Goal: Information Seeking & Learning: Understand process/instructions

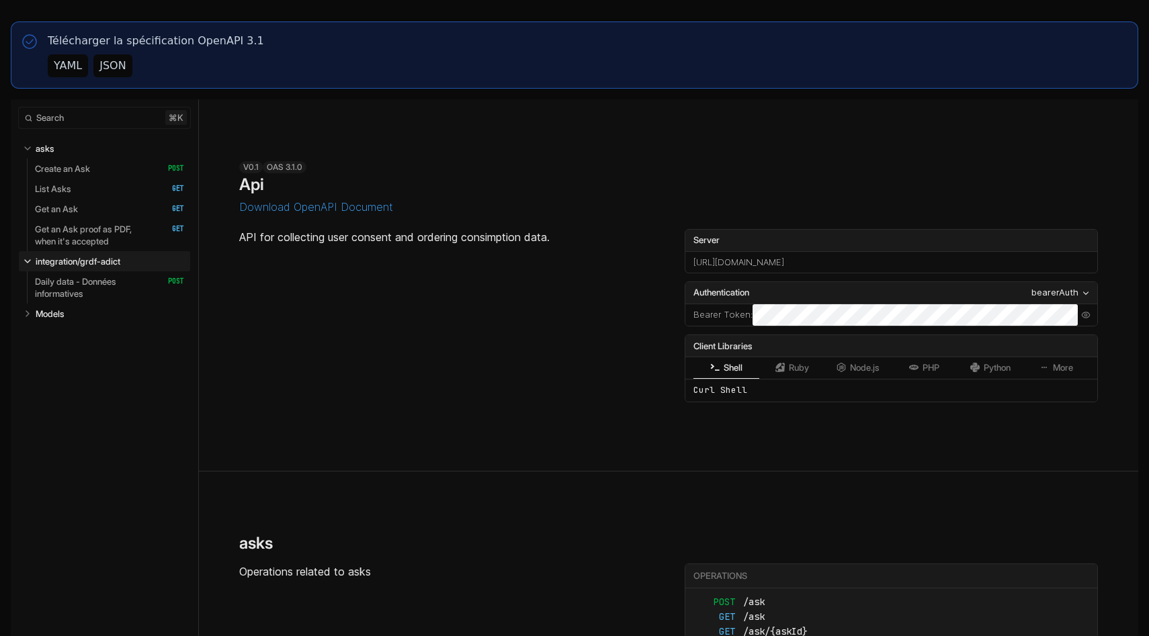
select select "**********"
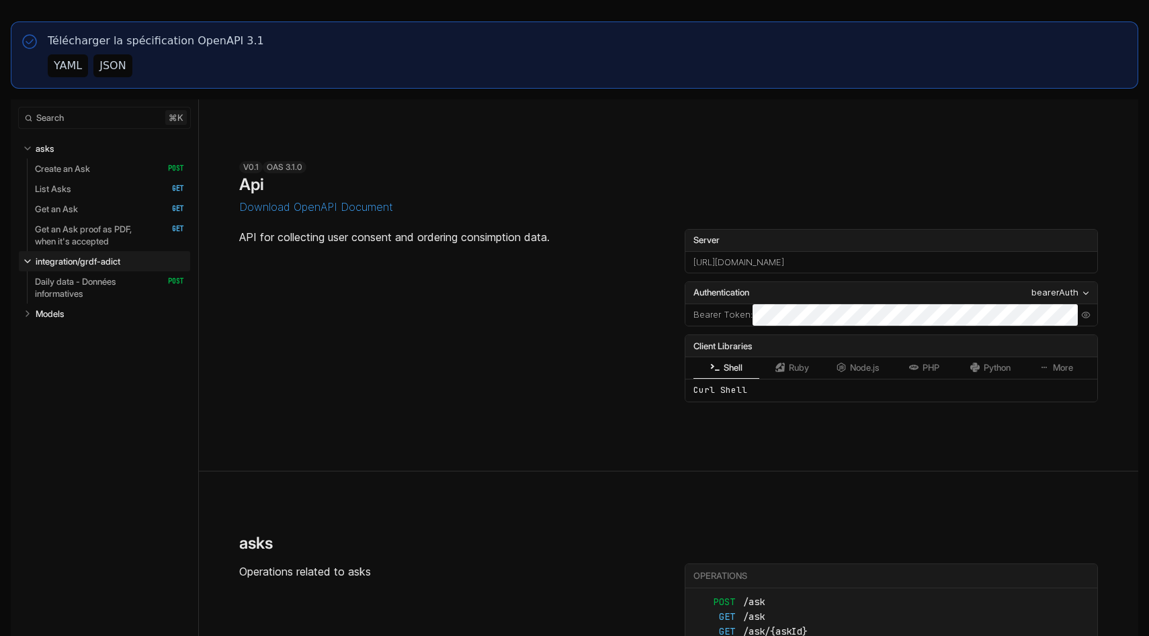
select select "**********"
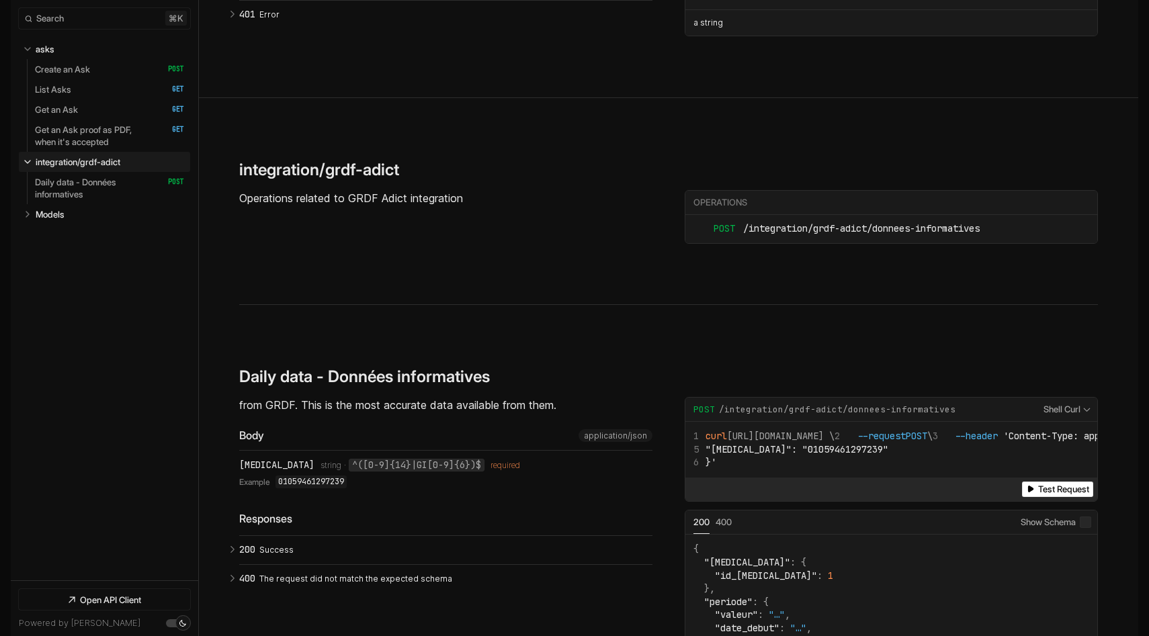
scroll to position [4271, 0]
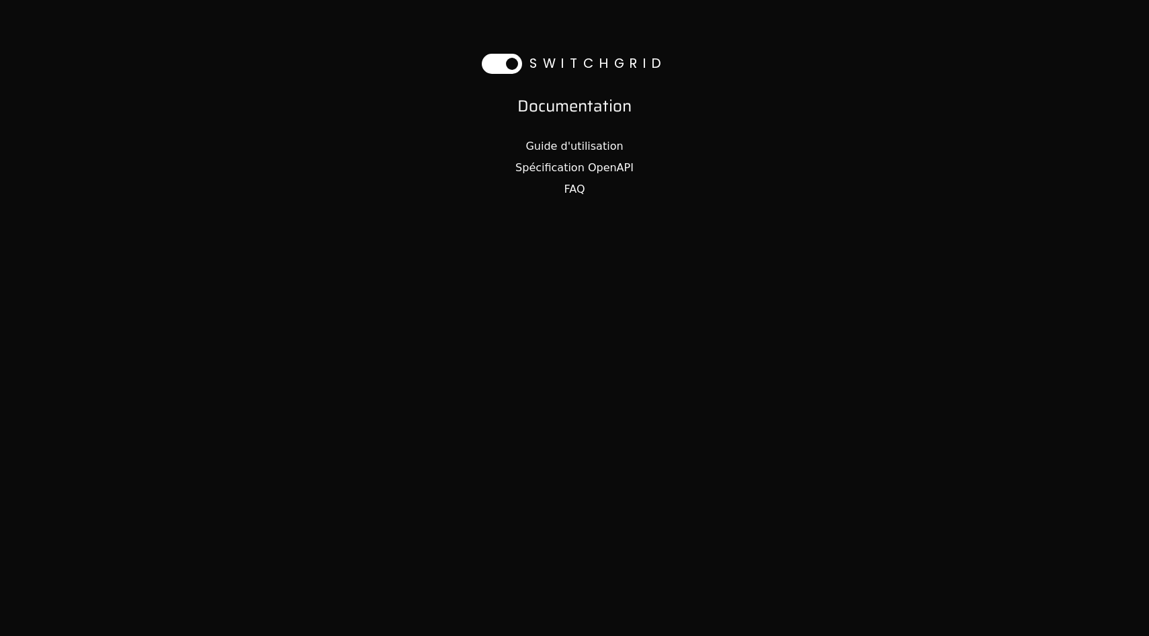
click at [615, 161] on link "Spécification OpenAPI" at bounding box center [574, 167] width 118 height 13
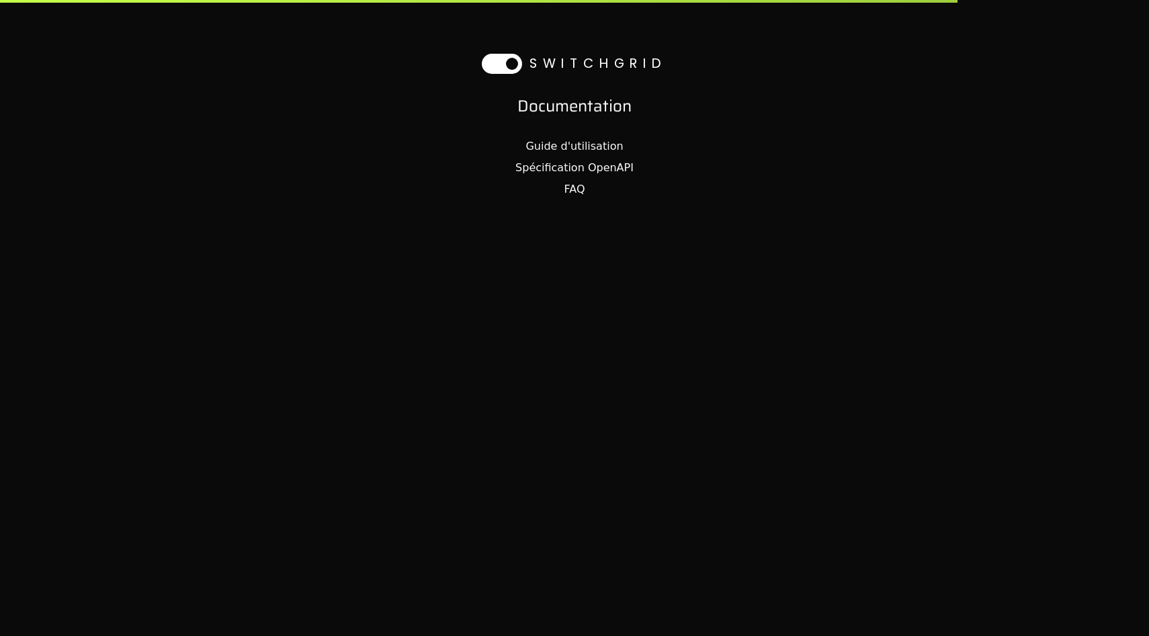
select select "**********"
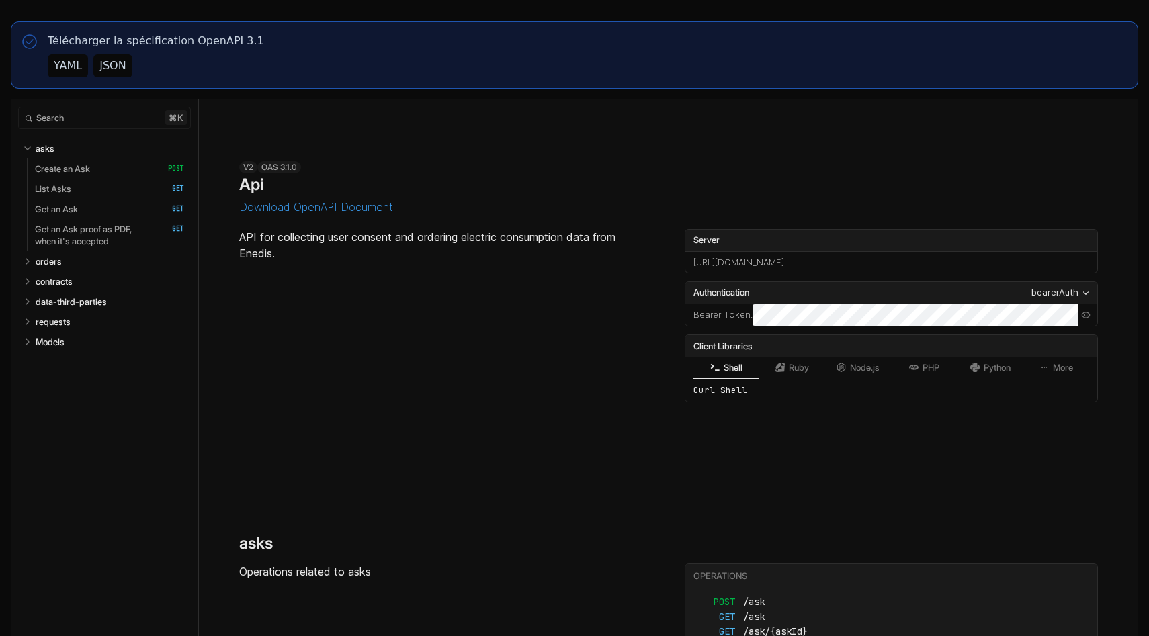
select select "**********"
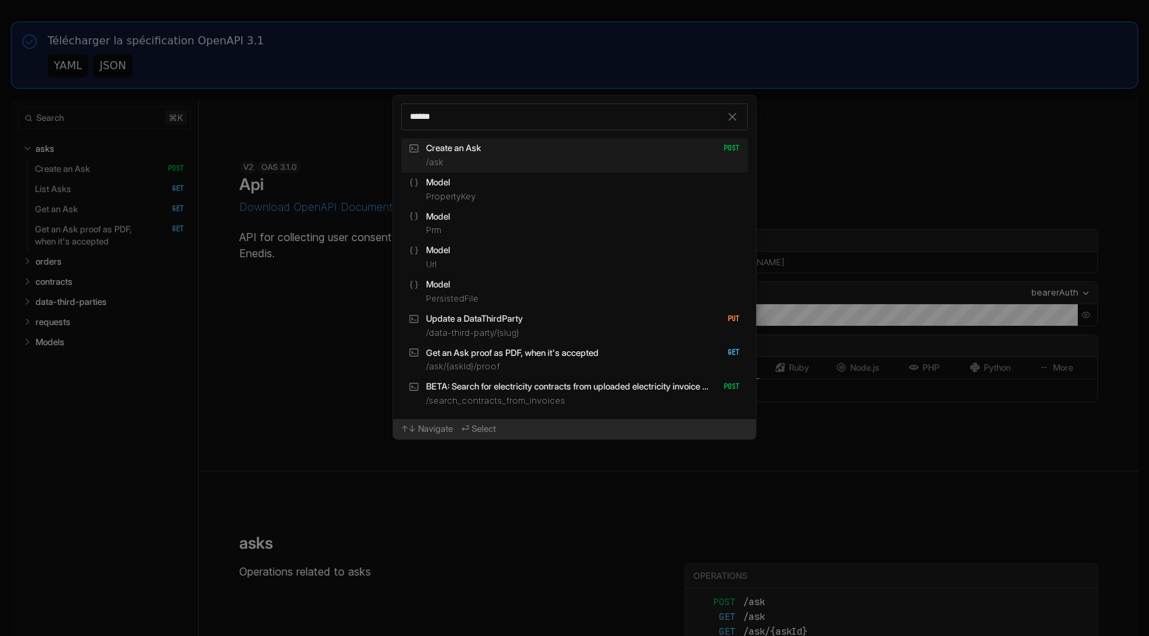
type input "*******"
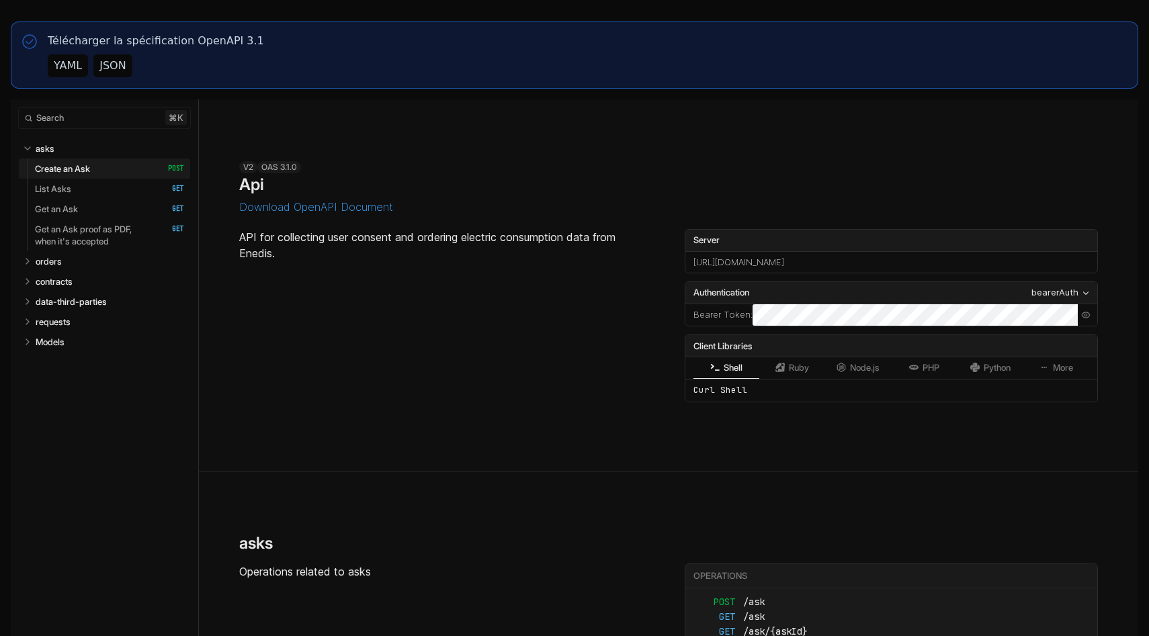
scroll to position [717, 0]
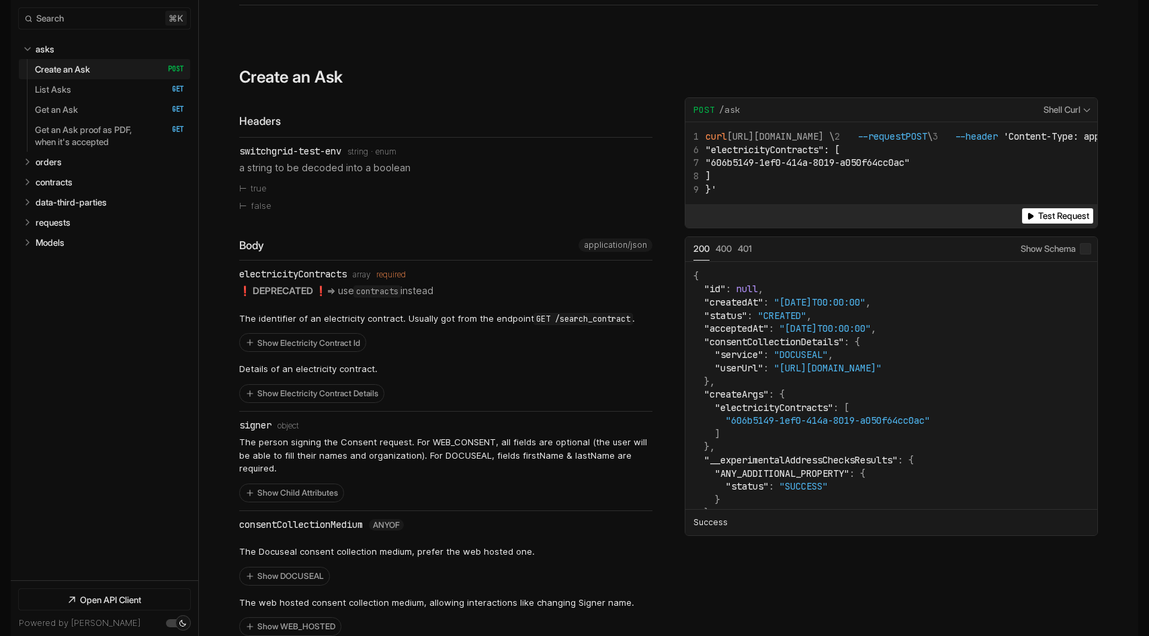
click at [380, 395] on div "Show Electricity Contract Details" at bounding box center [311, 393] width 145 height 19
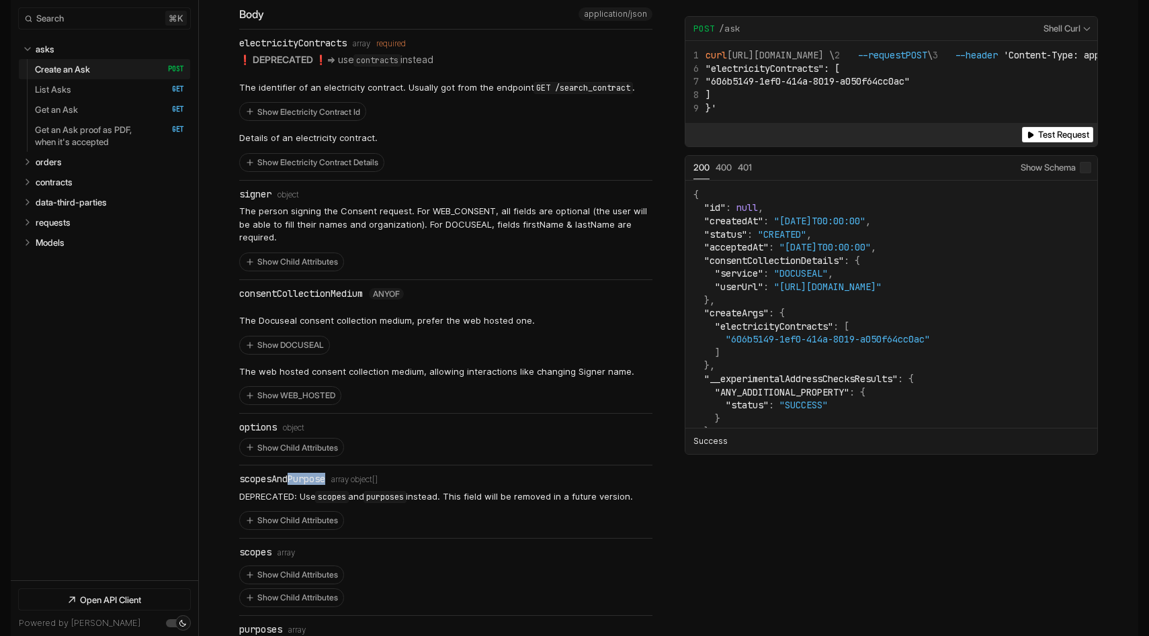
scroll to position [704, 0]
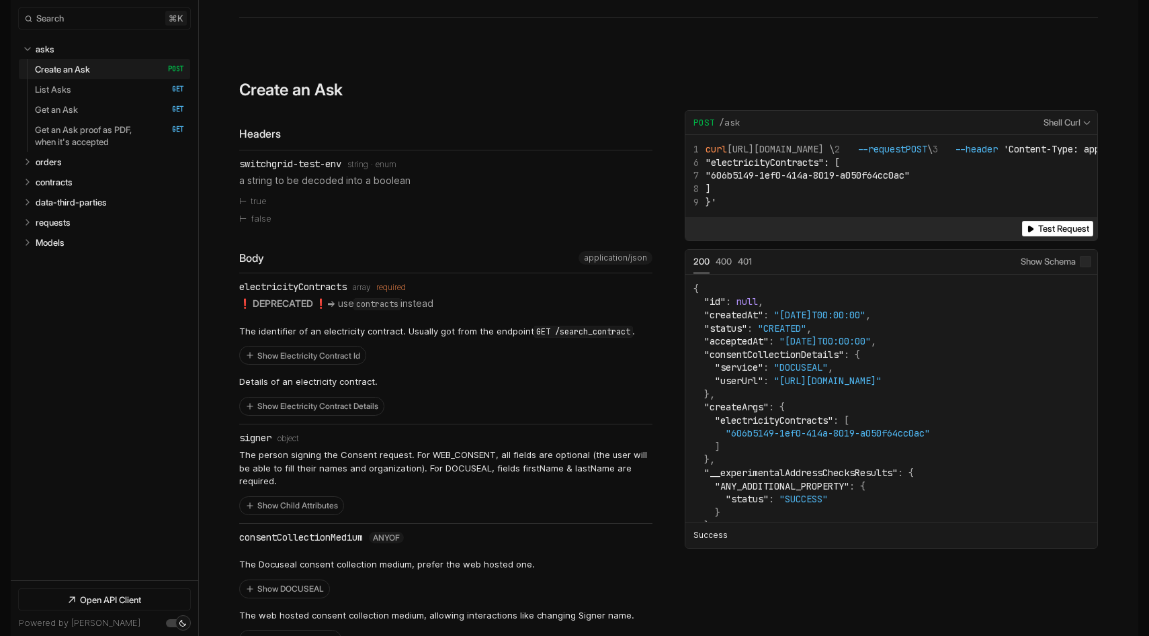
drag, startPoint x: 234, startPoint y: 284, endPoint x: 457, endPoint y: 309, distance: 223.7
click at [457, 309] on li "electricityContracts Type: array required ❗️ DEPRECATED ❗️ => use contracts ins…" at bounding box center [445, 348] width 413 height 151
click at [308, 281] on div "electricityContracts" at bounding box center [292, 286] width 107 height 11
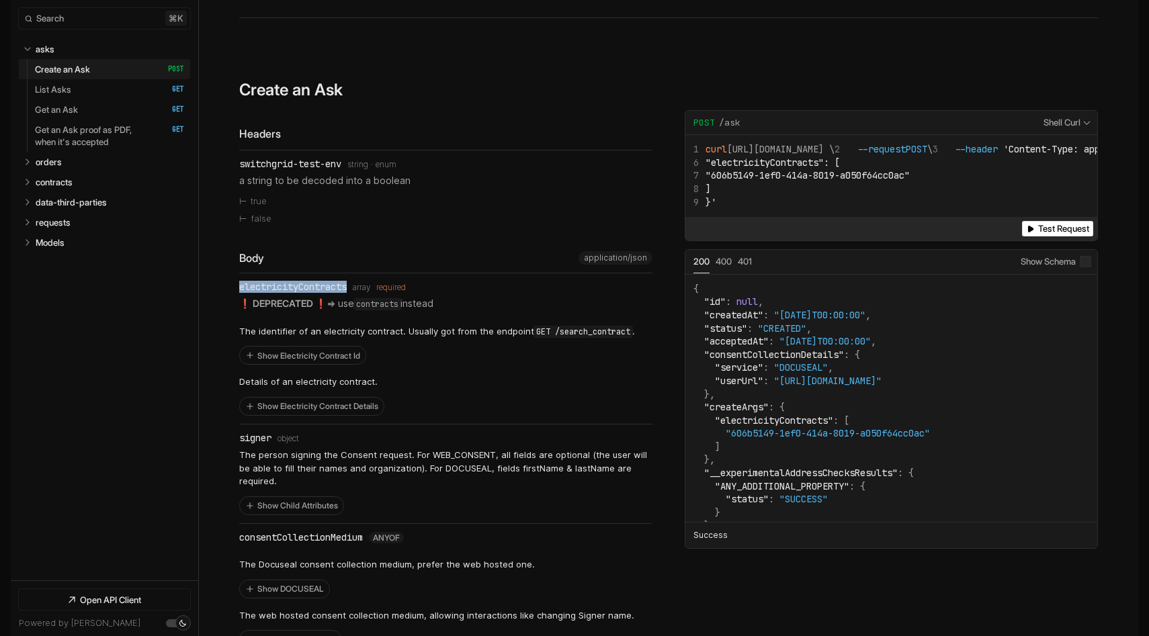
click at [308, 281] on div "electricityContracts" at bounding box center [292, 286] width 107 height 11
copy div "electricityContracts"
drag, startPoint x: 240, startPoint y: 299, endPoint x: 346, endPoint y: 299, distance: 105.5
click at [346, 299] on p "❗️ DEPRECATED ❗️ => use contracts instead" at bounding box center [445, 303] width 413 height 14
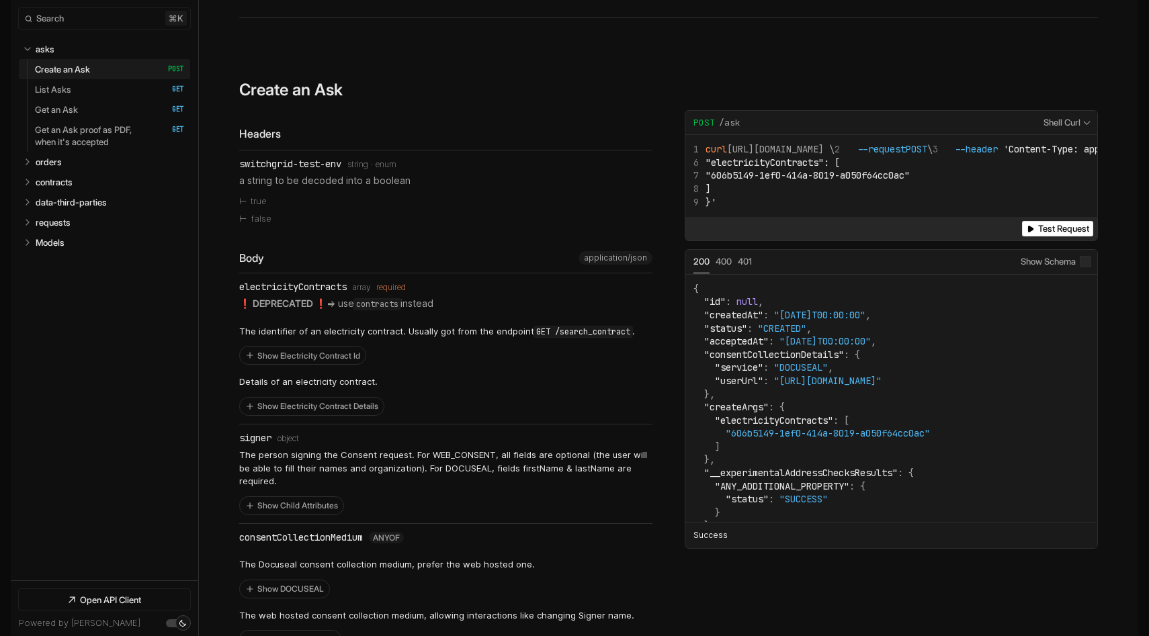
drag, startPoint x: 440, startPoint y: 299, endPoint x: 341, endPoint y: 298, distance: 99.4
click at [341, 298] on p "❗️ DEPRECATED ❗️ => use contracts instead" at bounding box center [445, 303] width 413 height 14
copy p "use contracts instead"
drag, startPoint x: 244, startPoint y: 302, endPoint x: 374, endPoint y: 302, distance: 130.3
click at [371, 302] on p "❗️ DEPRECATED ❗️ => use contracts instead" at bounding box center [445, 303] width 413 height 14
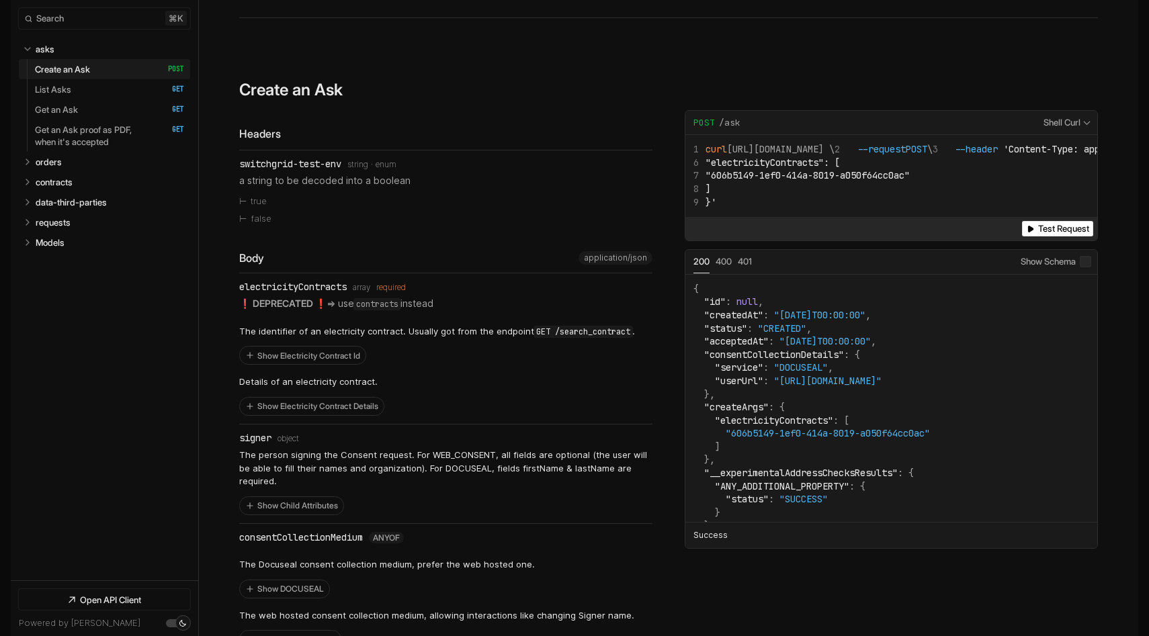
click at [374, 302] on code "contracts" at bounding box center [377, 304] width 46 height 11
click at [281, 282] on div "electricityContracts" at bounding box center [292, 286] width 107 height 11
copy div "electricityContracts"
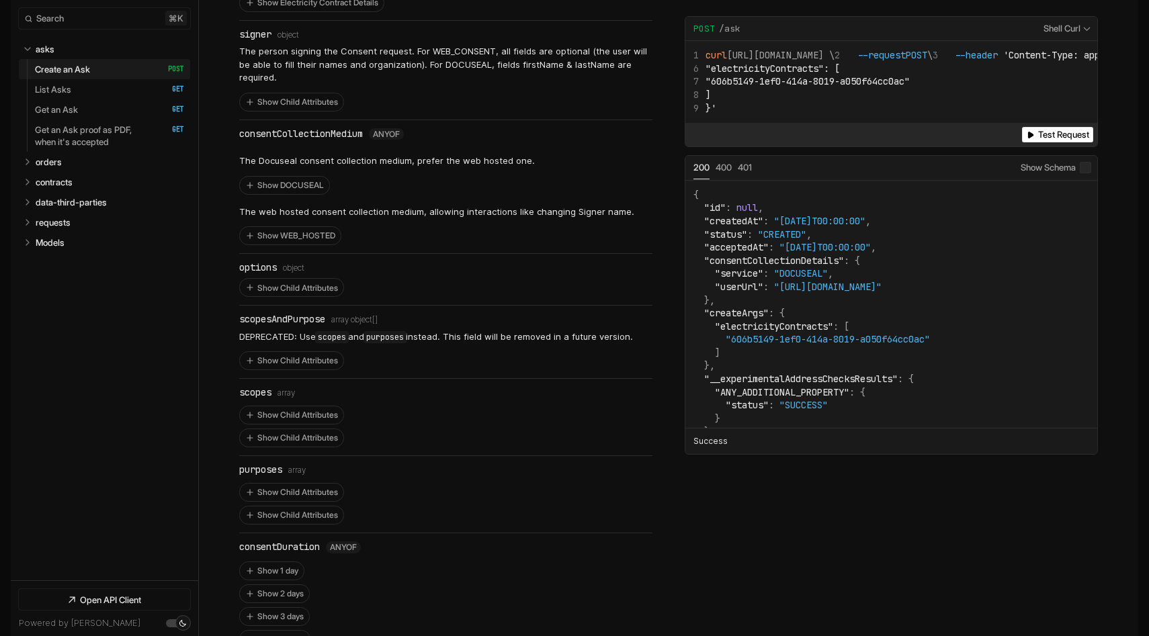
scroll to position [1108, 0]
click at [570, 378] on li "scopes Type: array Show Child Attributes Show Child Attributes" at bounding box center [445, 416] width 413 height 77
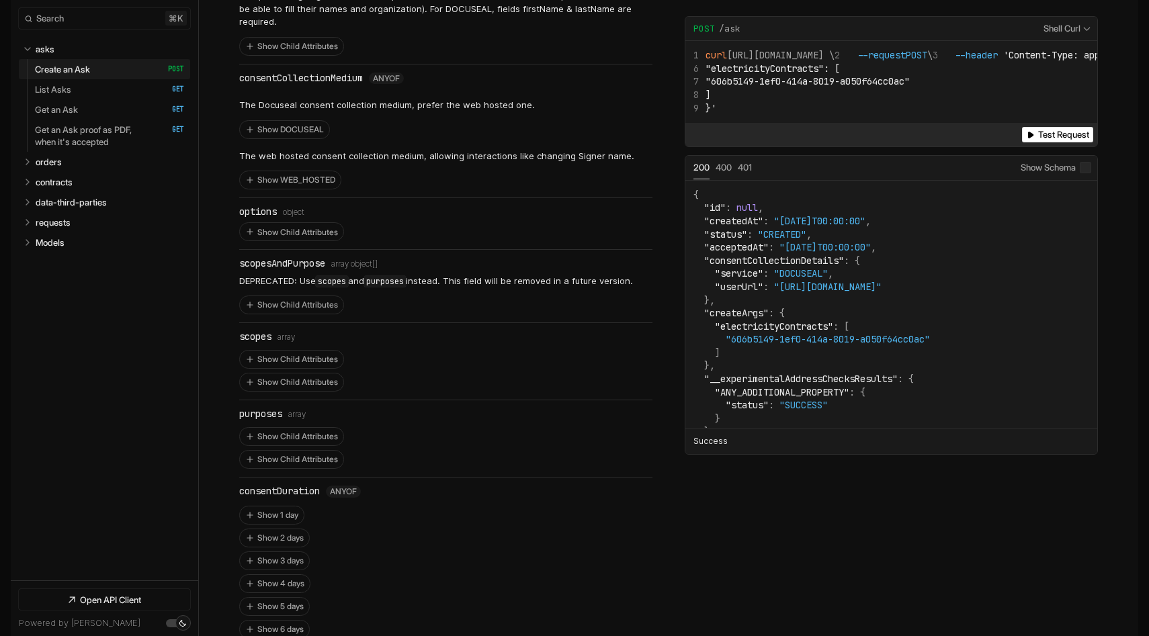
scroll to position [1164, 0]
click at [283, 350] on button "Show Child Attributes" at bounding box center [291, 358] width 103 height 17
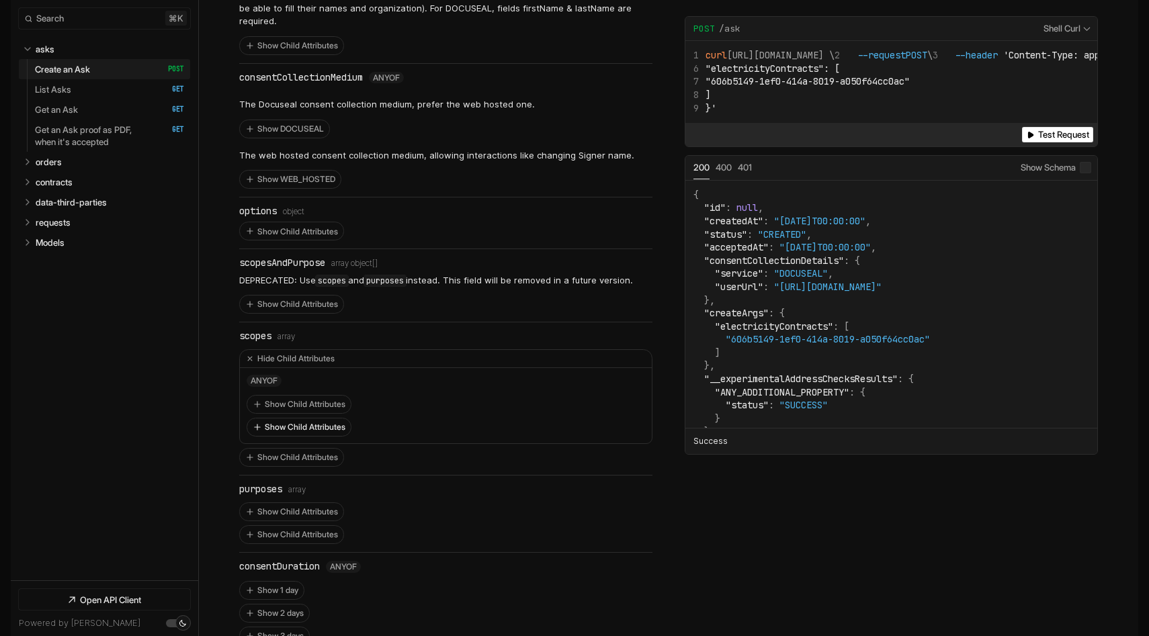
click at [295, 418] on button "Show Child Attributes" at bounding box center [298, 426] width 103 height 17
click at [295, 368] on li "anyOf Show Child Attributes Hide Child Attributes service const: ENEDIS_RAW_API…" at bounding box center [446, 477] width 412 height 219
click at [297, 396] on button "Show Child Attributes" at bounding box center [298, 404] width 103 height 17
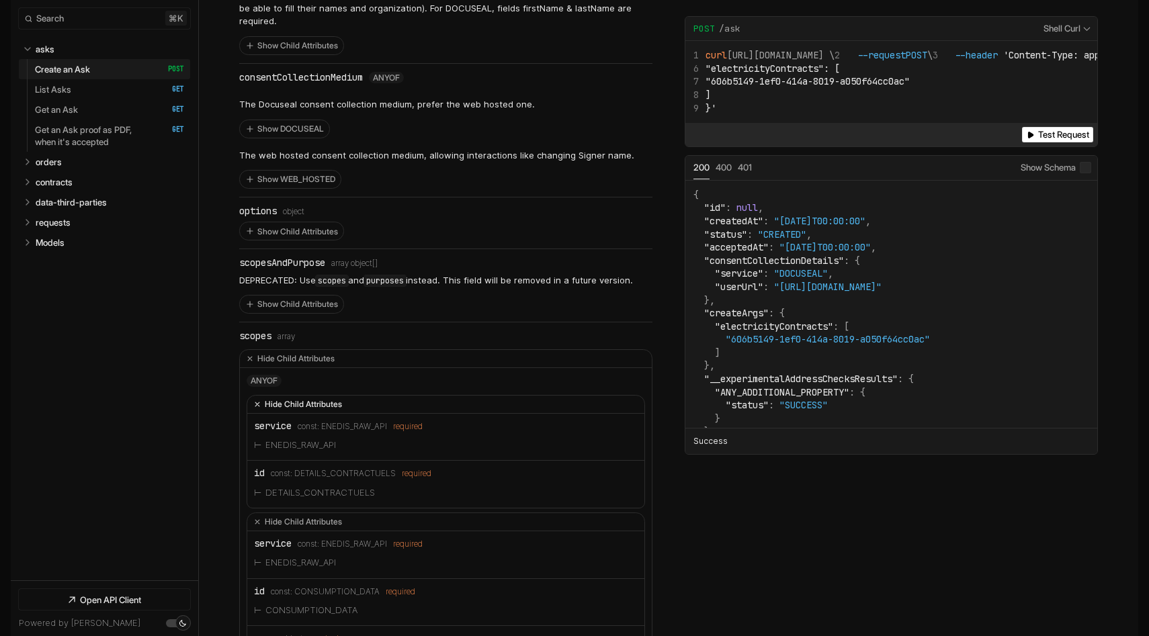
click at [297, 396] on button "Hide Child Attributes" at bounding box center [445, 405] width 397 height 18
click at [296, 418] on button "Hide Child Attributes" at bounding box center [445, 427] width 397 height 18
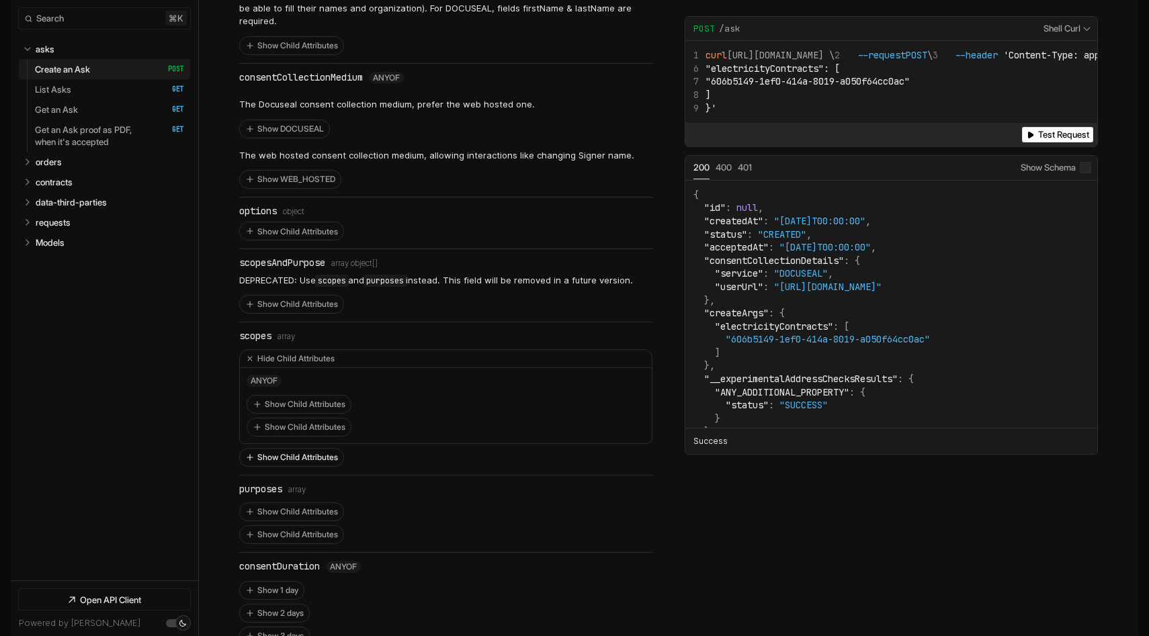
click at [288, 449] on button "Show Child Attributes" at bounding box center [291, 457] width 103 height 17
click at [295, 540] on button "Show Child Attributes" at bounding box center [298, 548] width 103 height 17
click at [295, 517] on button "Show Child Attributes" at bounding box center [298, 525] width 103 height 17
click at [294, 494] on button "Show Child Attributes" at bounding box center [298, 502] width 103 height 17
click at [294, 494] on button "Hide Child Attributes" at bounding box center [445, 503] width 397 height 18
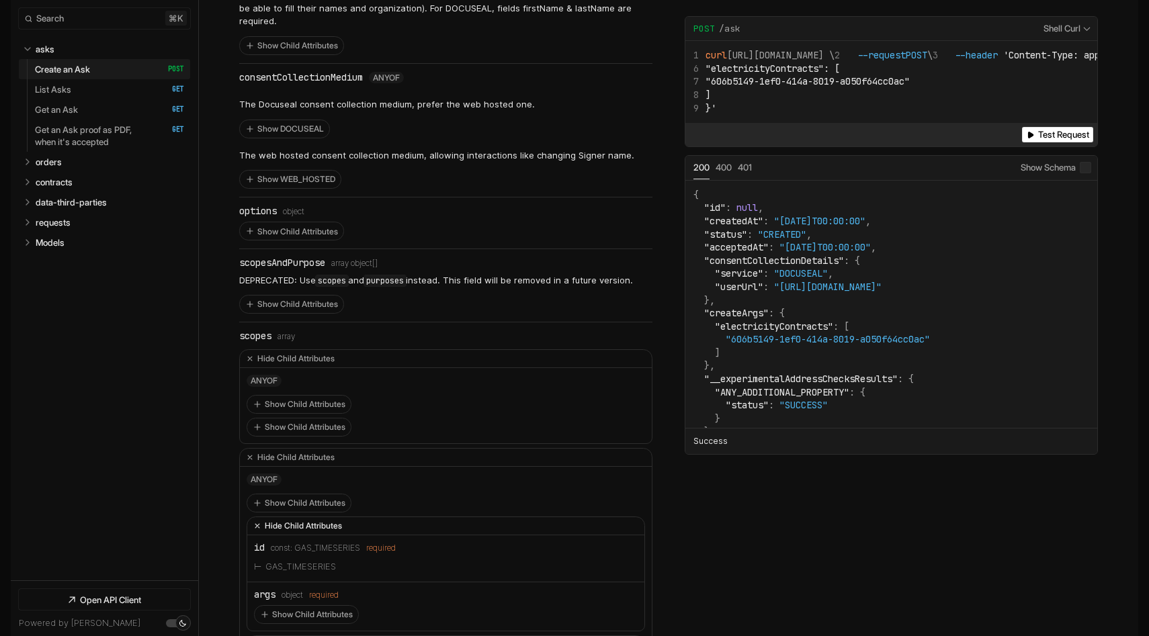
click at [298, 517] on button "Hide Child Attributes" at bounding box center [445, 526] width 397 height 18
click at [298, 540] on button "Hide Child Attributes" at bounding box center [445, 549] width 397 height 18
click at [277, 350] on button "Hide Child Attributes" at bounding box center [446, 359] width 412 height 18
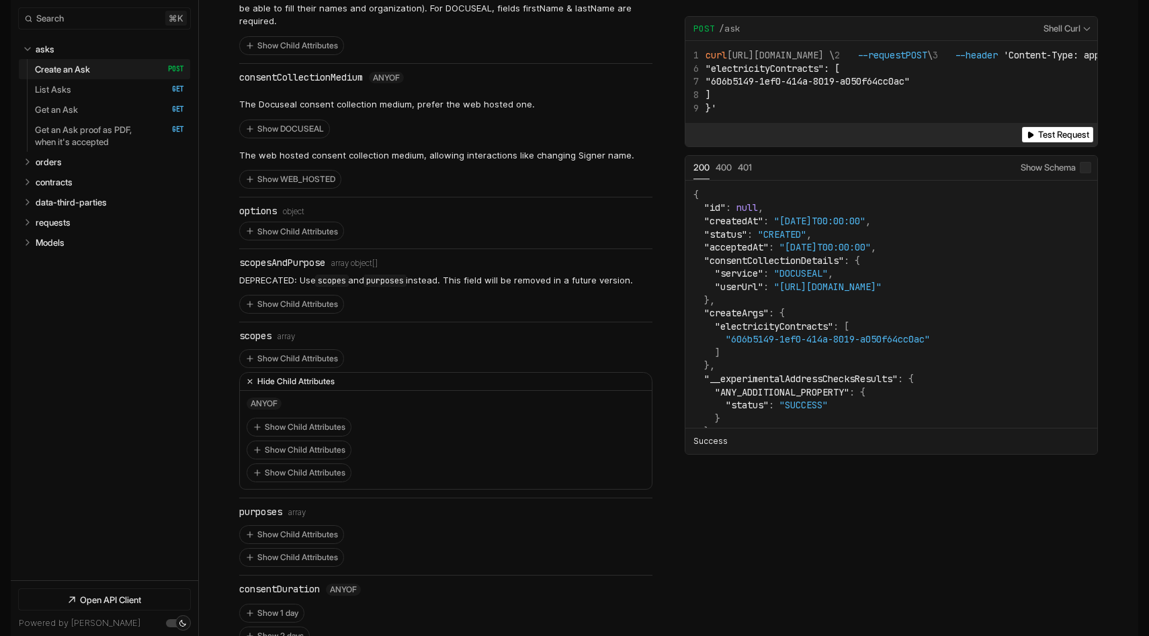
click at [283, 373] on button "Hide Child Attributes" at bounding box center [446, 382] width 412 height 18
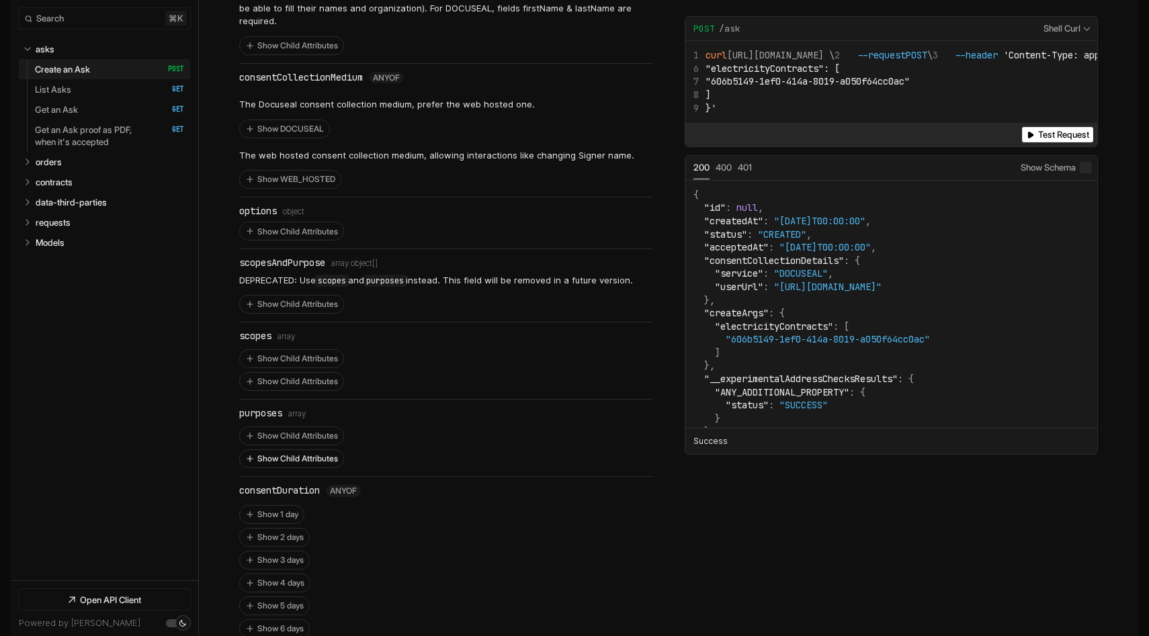
click at [285, 450] on button "Show Child Attributes" at bounding box center [291, 458] width 103 height 17
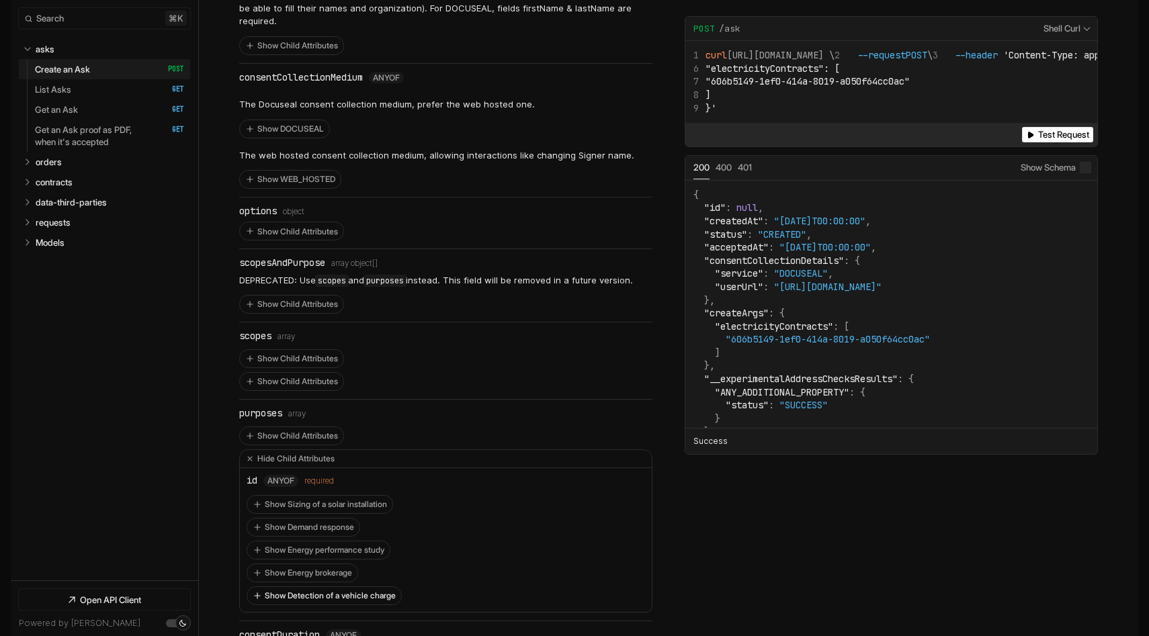
click at [304, 587] on button "Show Detection of a vehicle charge" at bounding box center [324, 595] width 154 height 17
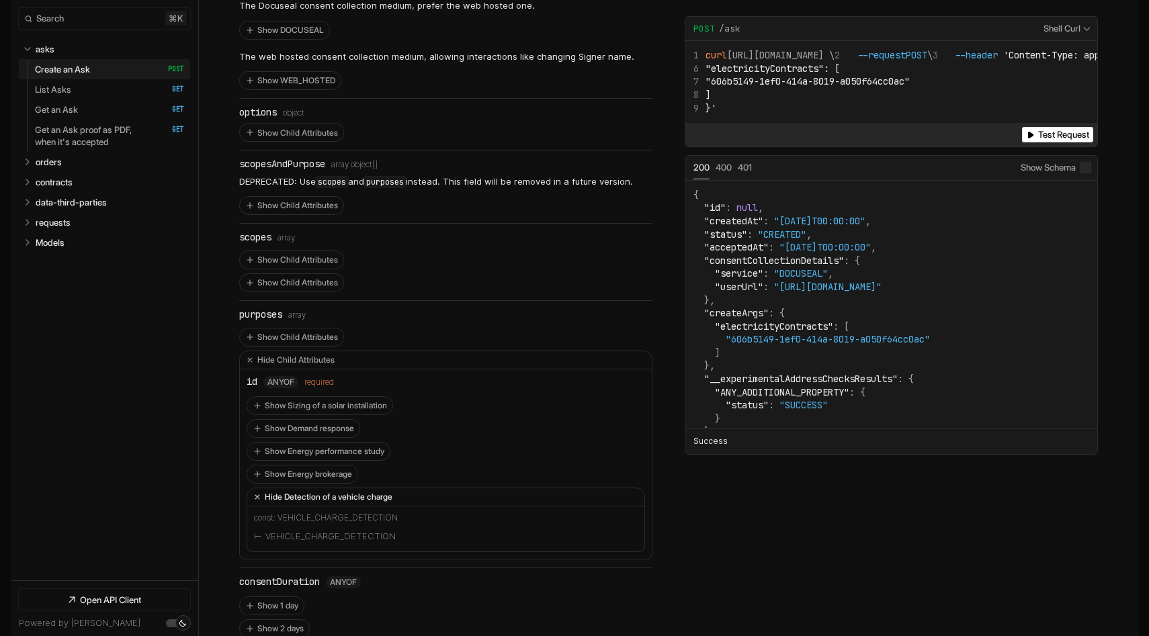
scroll to position [1265, 0]
drag, startPoint x: 310, startPoint y: 286, endPoint x: 267, endPoint y: 286, distance: 43.0
click at [267, 307] on div "purposes Type: array" at bounding box center [445, 312] width 413 height 11
click at [392, 307] on div "purposes Type: array" at bounding box center [445, 312] width 413 height 11
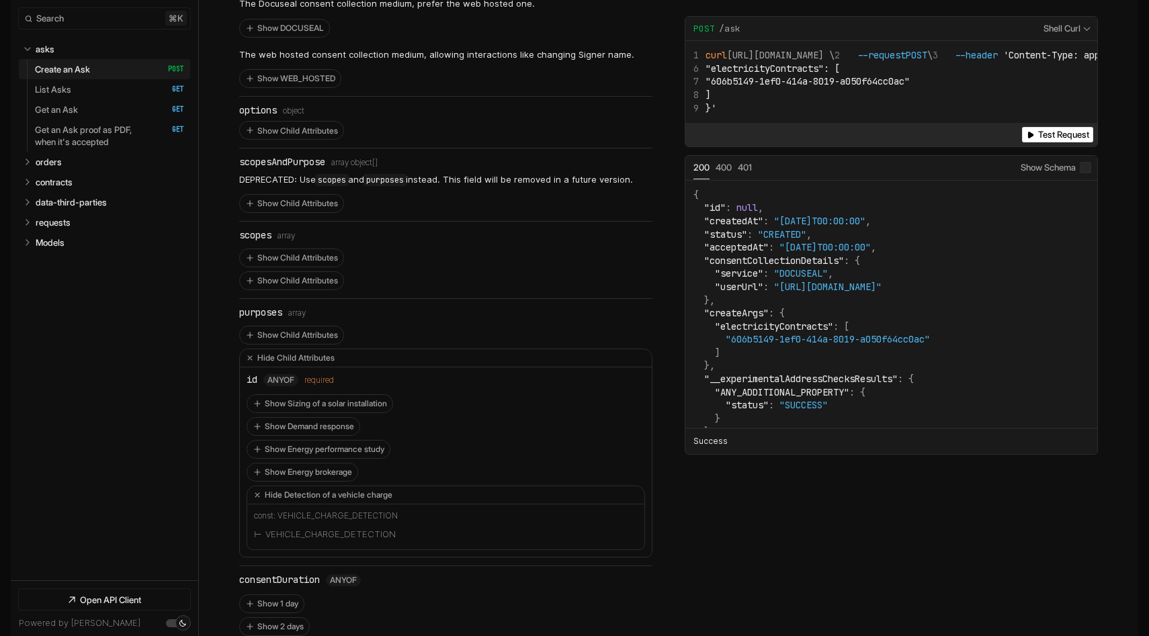
click at [342, 526] on li "VEHICLE_CHARGE_DETECTION" at bounding box center [446, 534] width 384 height 17
copy li "VEHICLE_CHARGE_DETECTION"
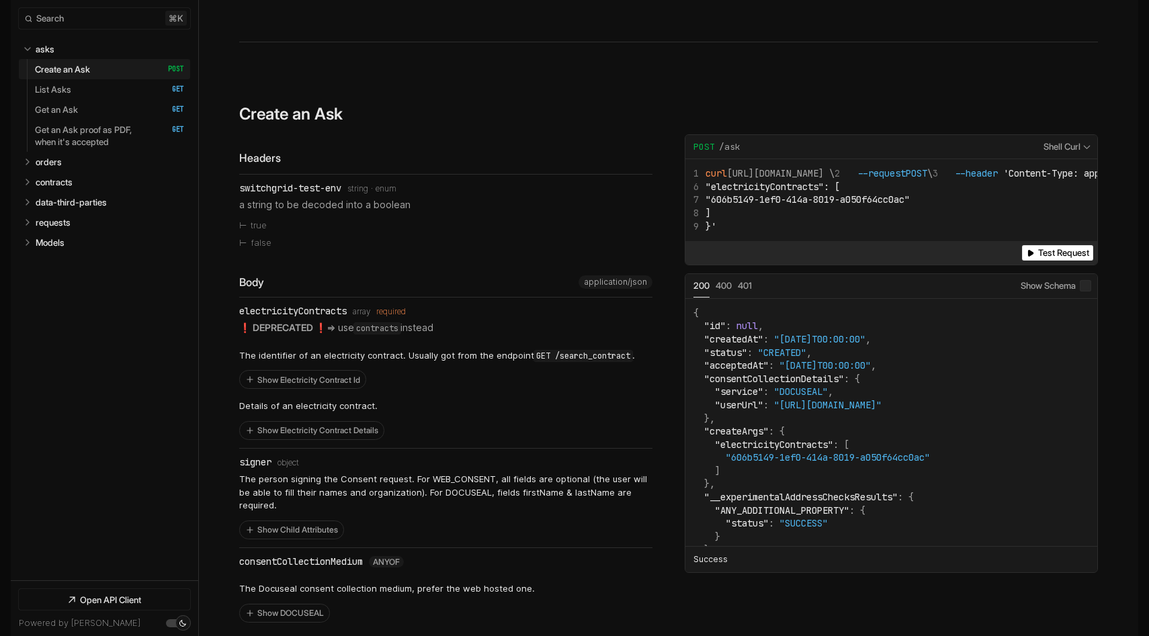
scroll to position [516, 0]
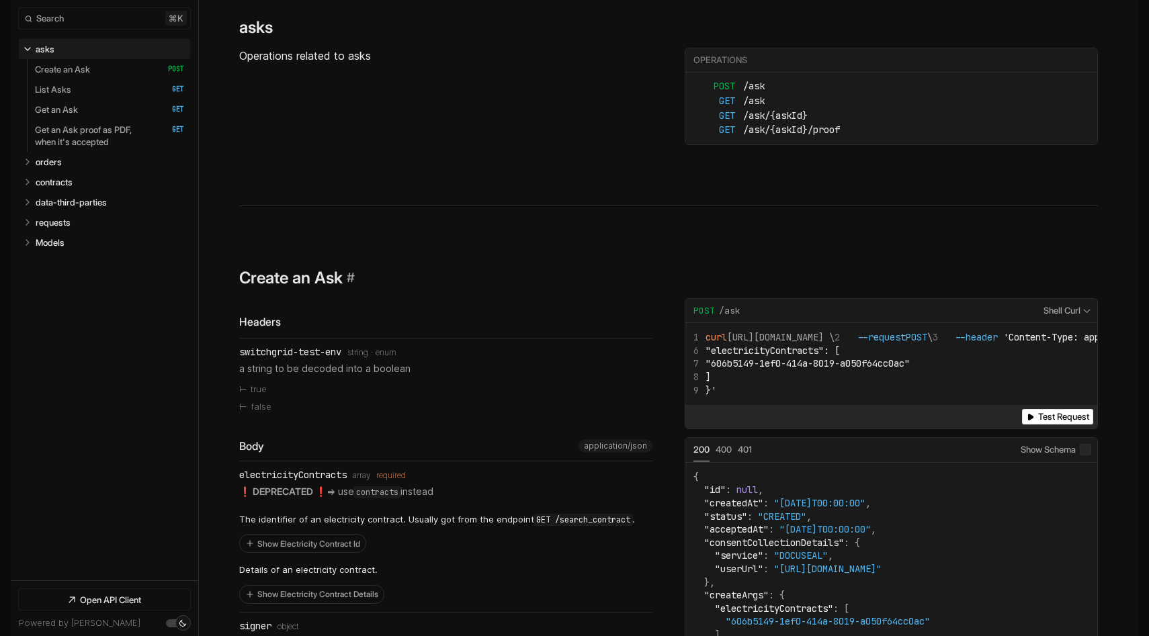
click at [350, 274] on span "#" at bounding box center [351, 277] width 8 height 16
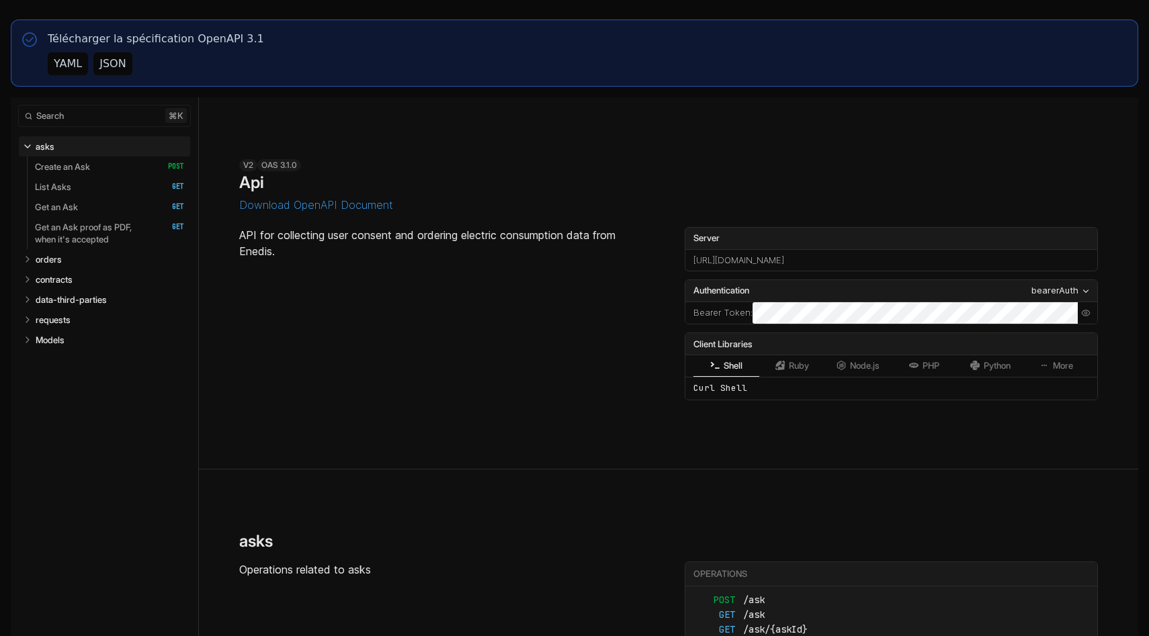
scroll to position [0, 0]
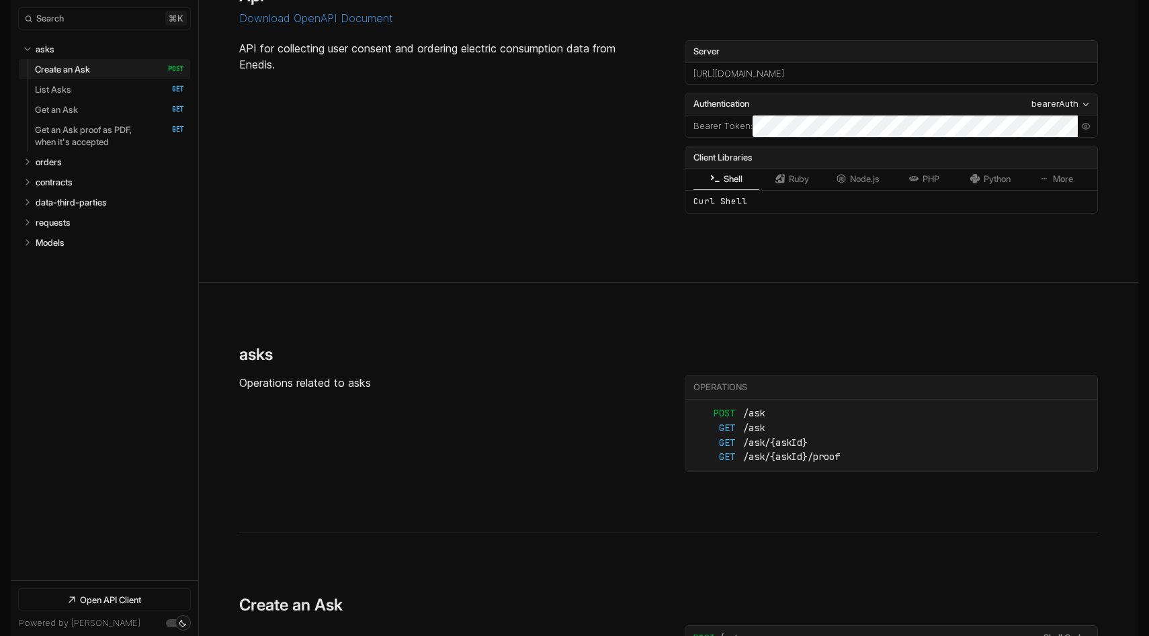
scroll to position [603, 0]
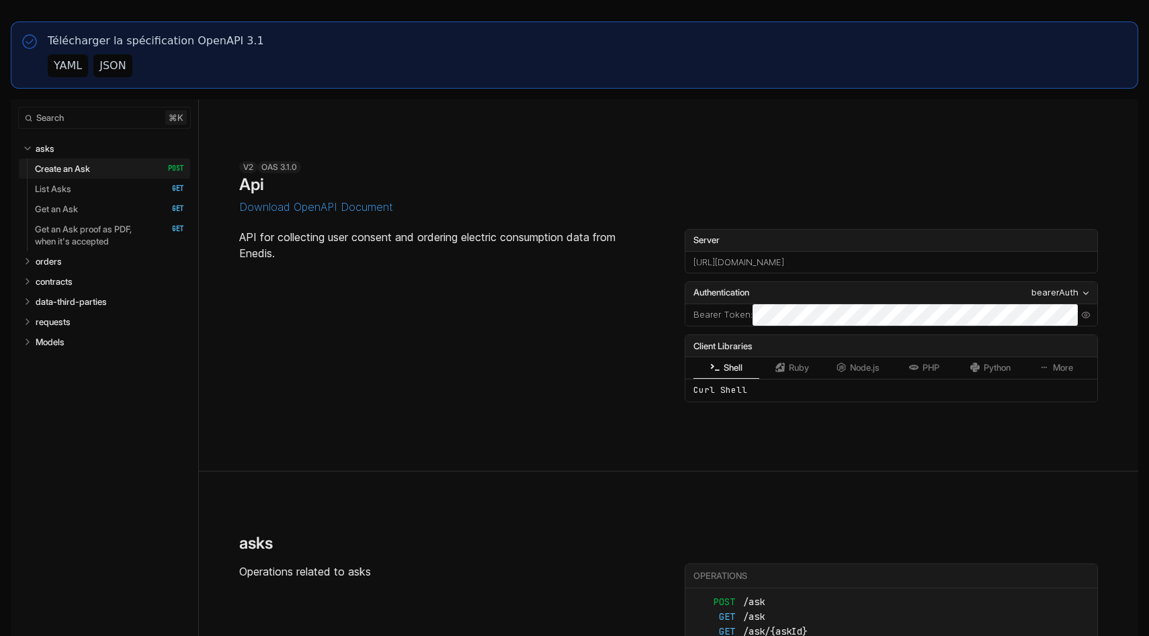
select select "**********"
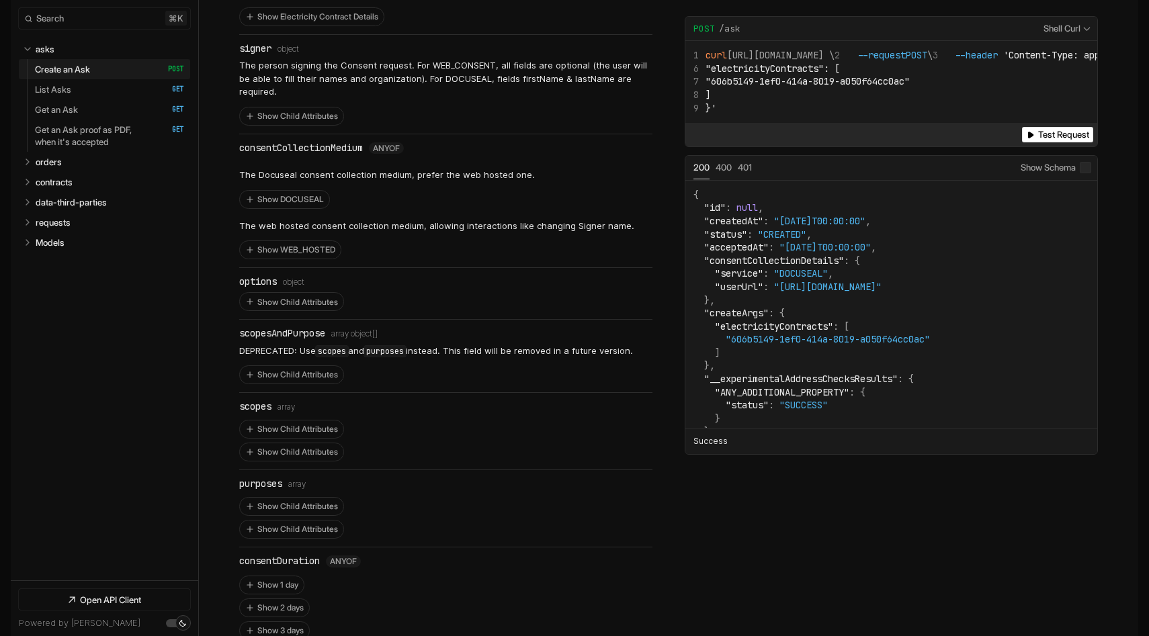
scroll to position [1104, 0]
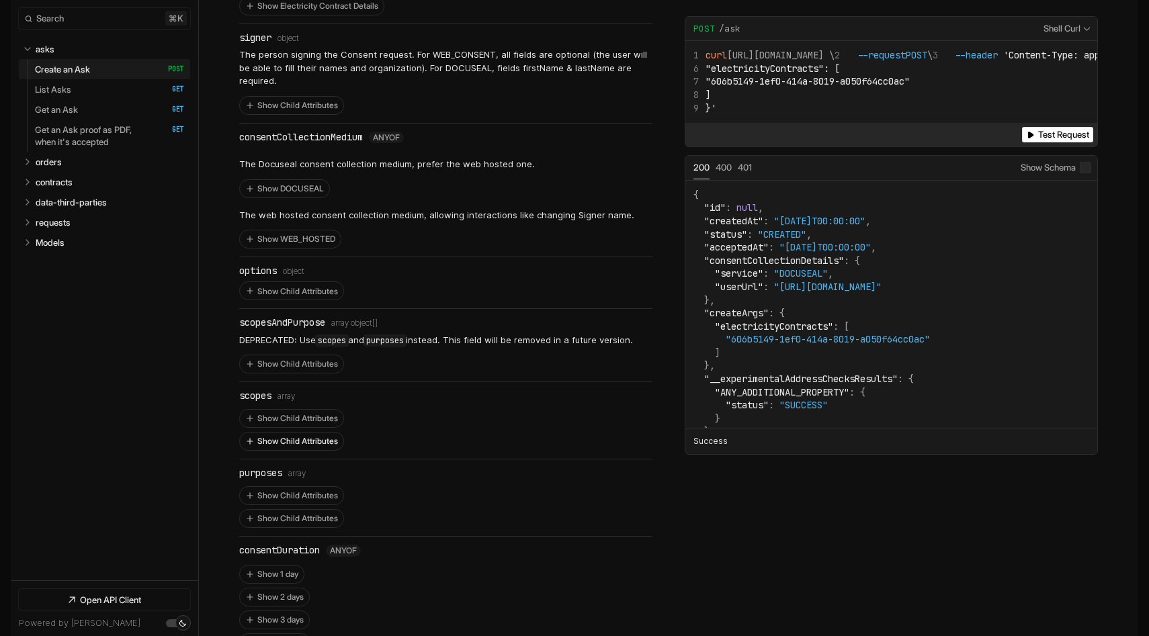
click at [305, 433] on button "Show Child Attributes" at bounding box center [291, 441] width 103 height 17
click at [314, 524] on button "Show Child Attributes" at bounding box center [298, 532] width 103 height 17
click at [314, 501] on button "Show Child Attributes" at bounding box center [298, 509] width 103 height 17
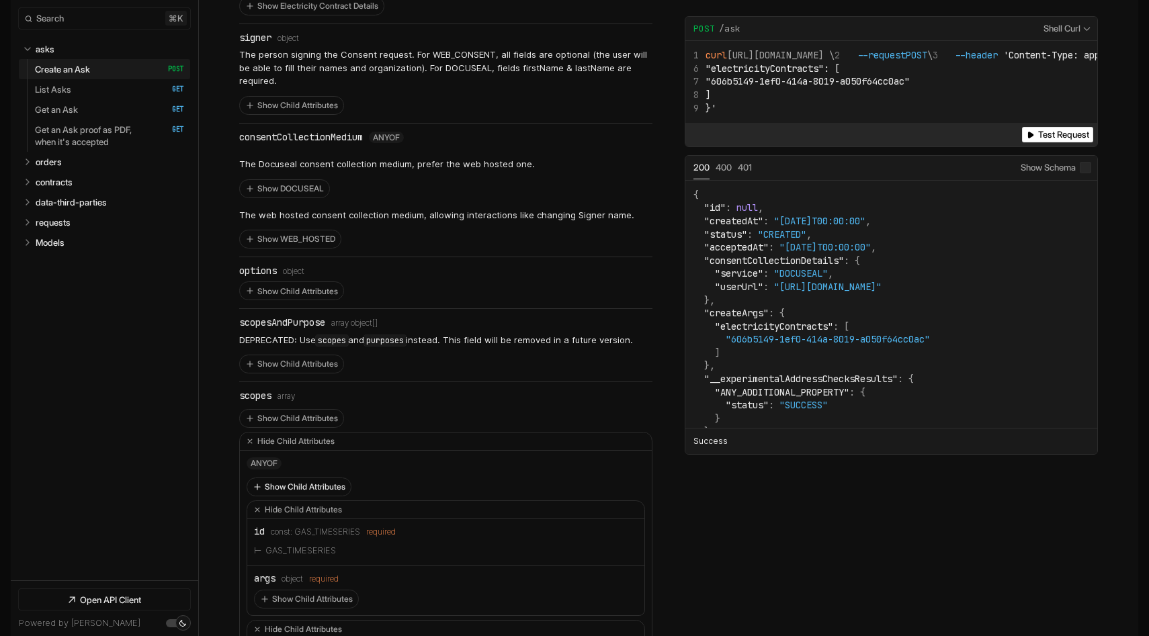
click at [314, 478] on button "Show Child Attributes" at bounding box center [298, 486] width 103 height 17
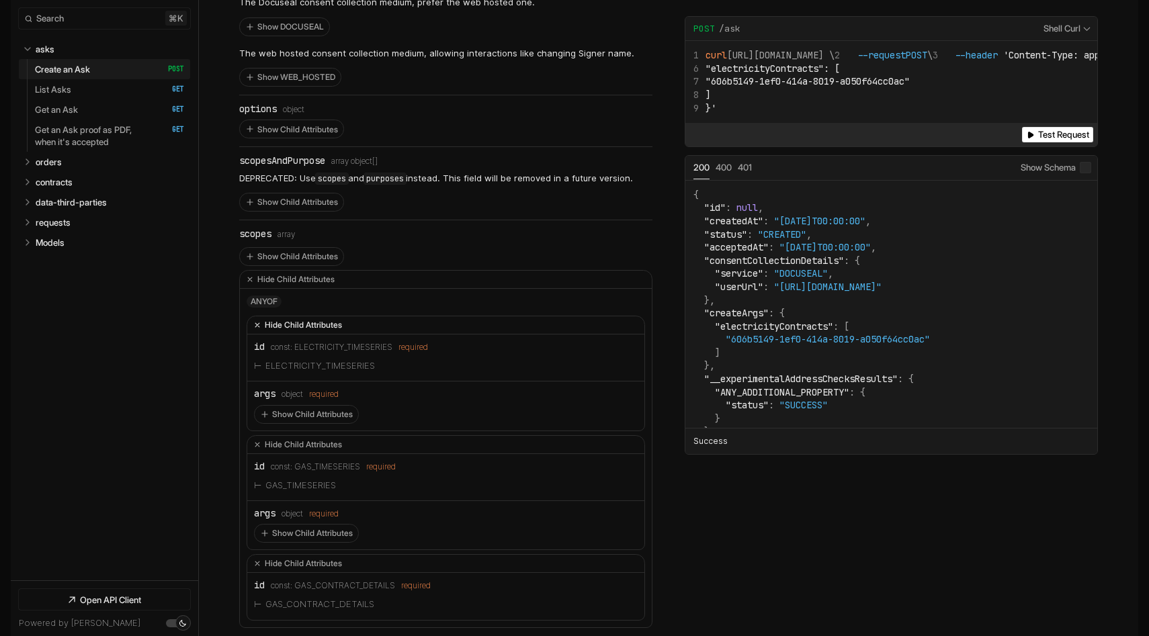
scroll to position [1275, 0]
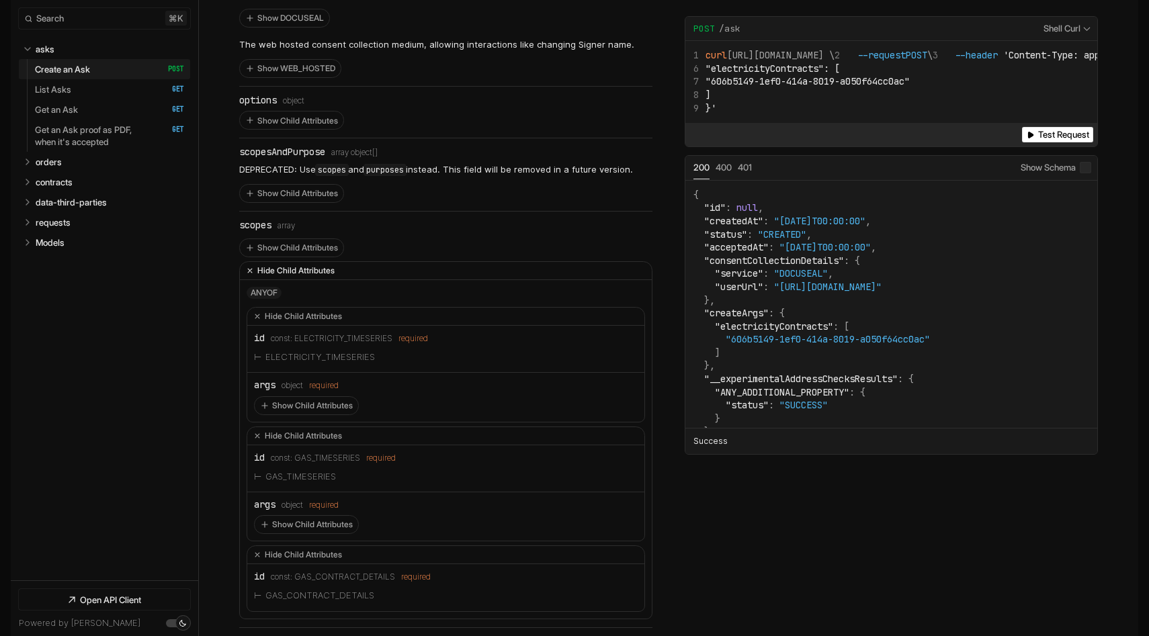
click at [283, 262] on button "Hide Child Attributes" at bounding box center [446, 271] width 412 height 18
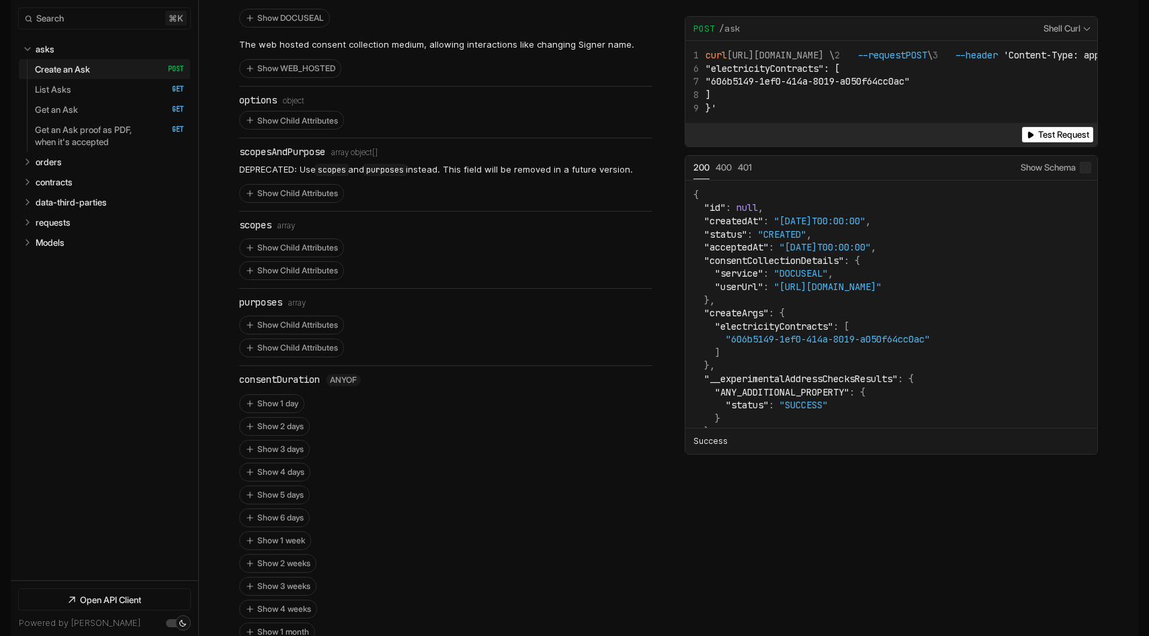
click at [288, 328] on li "purposes Type: array Show Child Attributes Show Child Attributes" at bounding box center [445, 327] width 413 height 77
click at [289, 339] on button "Show Child Attributes" at bounding box center [291, 347] width 103 height 17
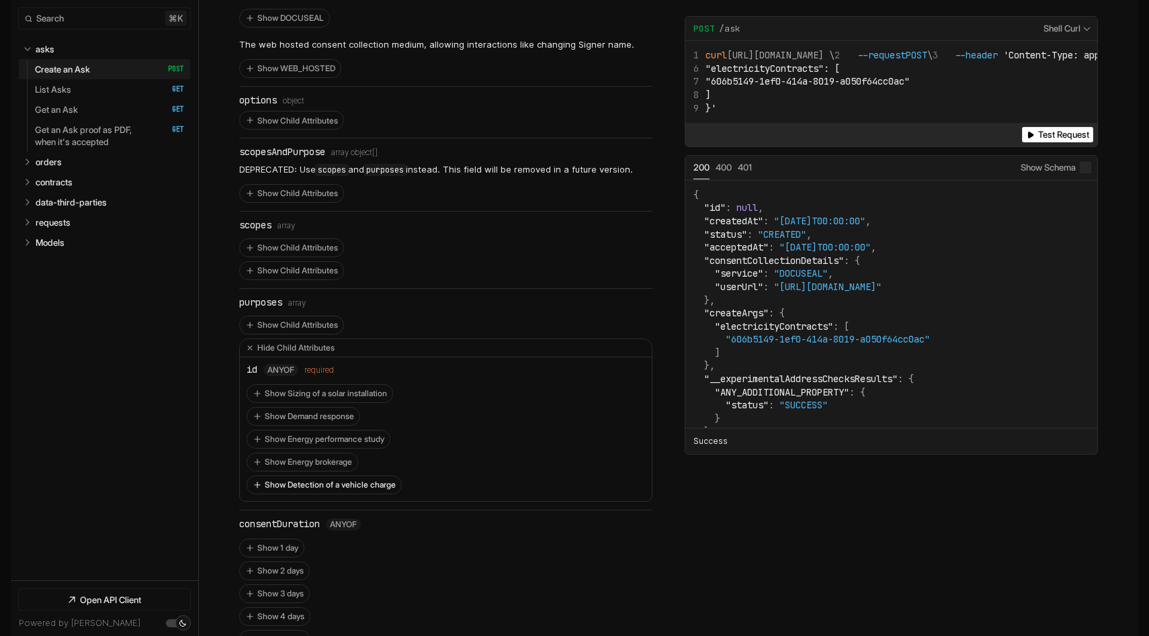
click at [308, 476] on button "Show Detection of a vehicle charge" at bounding box center [324, 484] width 154 height 17
click at [310, 501] on span "VEHICLE_CHARGE_DETECTION" at bounding box center [337, 505] width 120 height 9
copy span "VEHICLE_CHARGE_DETECTION"
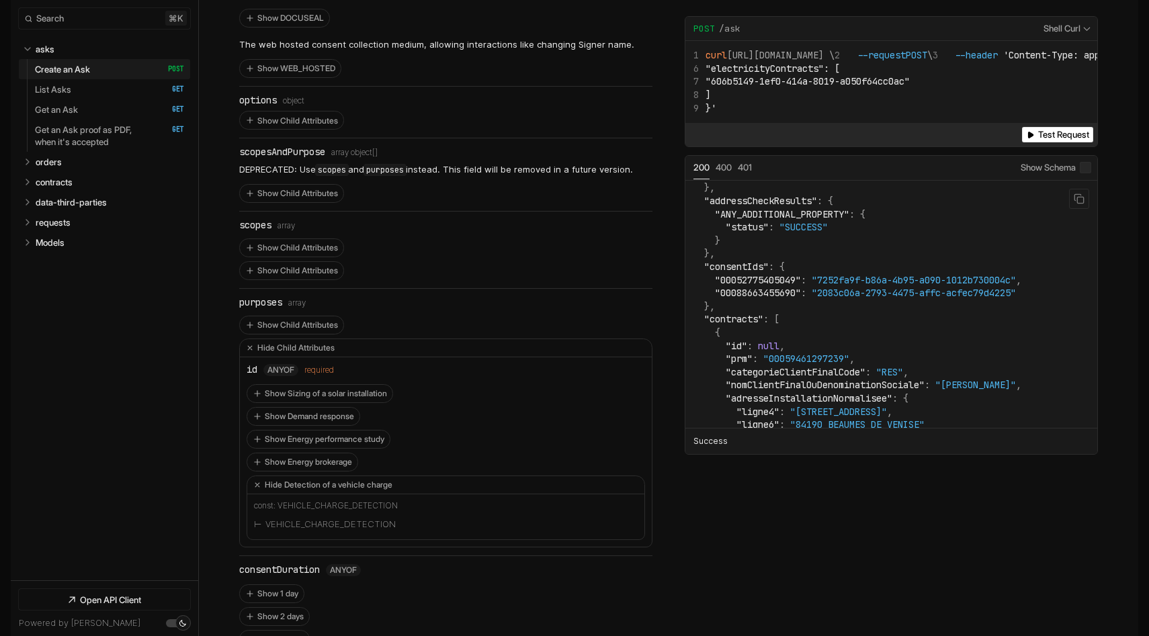
scroll to position [479, 0]
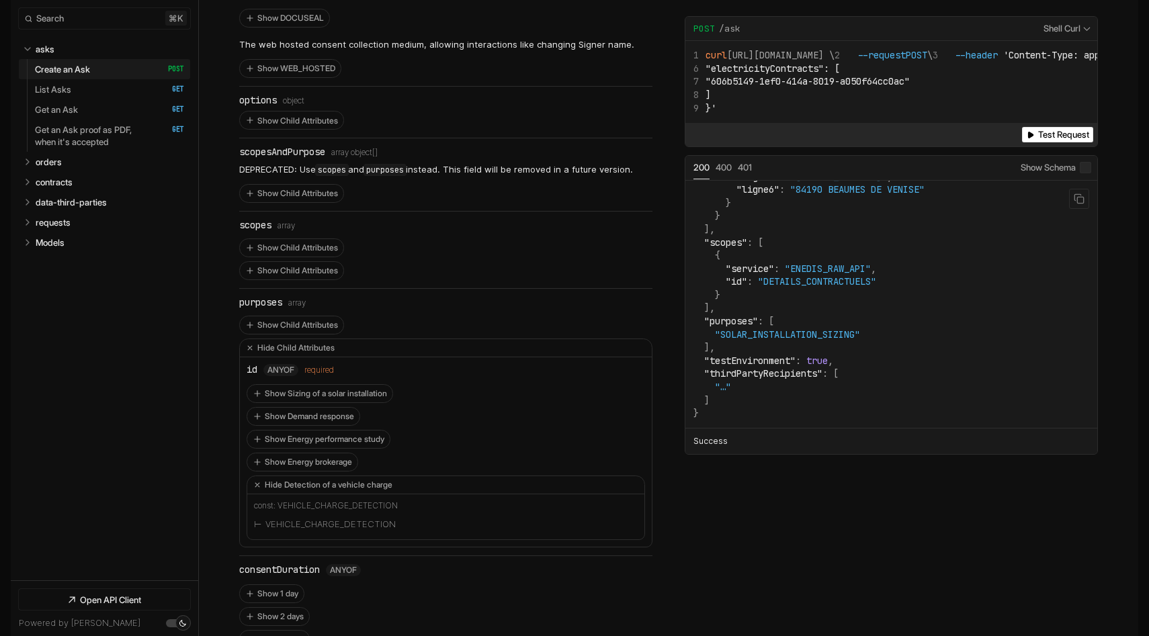
click at [796, 359] on code "{ "id" : null , "createdAt" : "[DATE]T00:00:00" , "status" : "CREATED" , "accep…" at bounding box center [857, 65] width 328 height 711
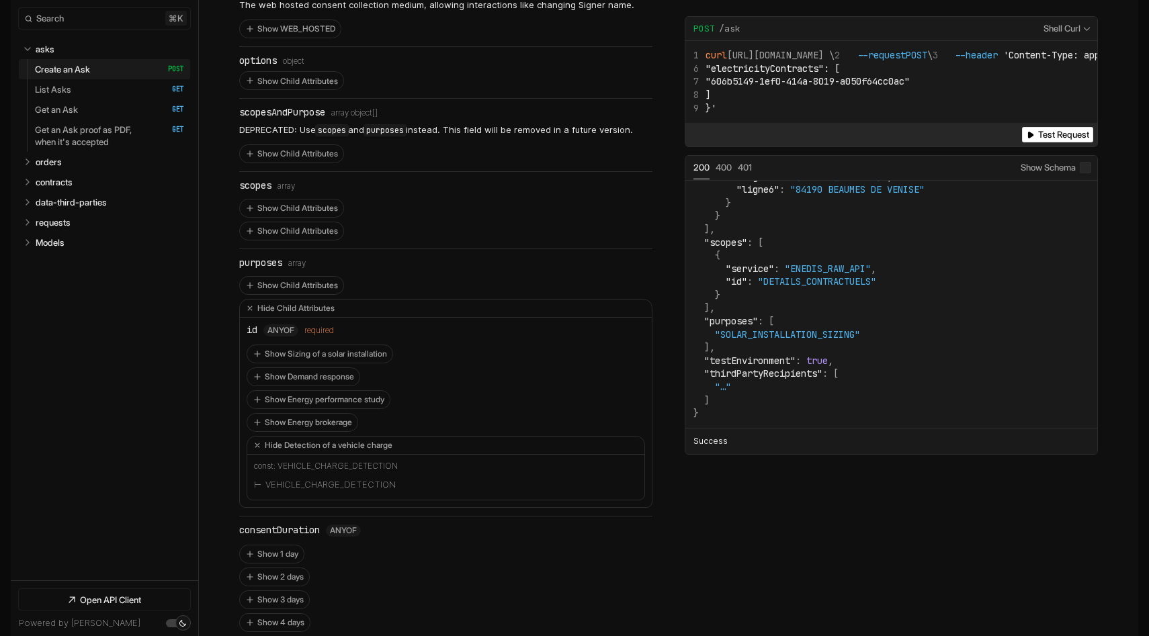
scroll to position [985, 0]
